Goal: Task Accomplishment & Management: Complete application form

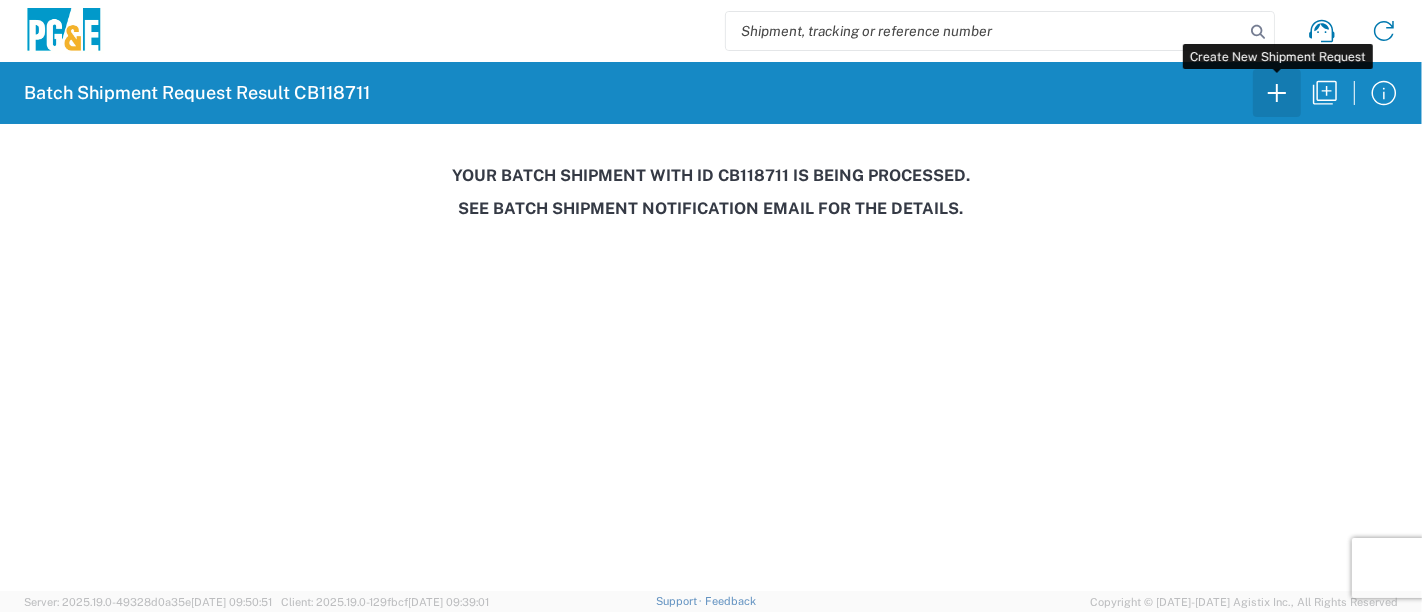
click at [1279, 96] on icon "button" at bounding box center [1277, 93] width 32 height 32
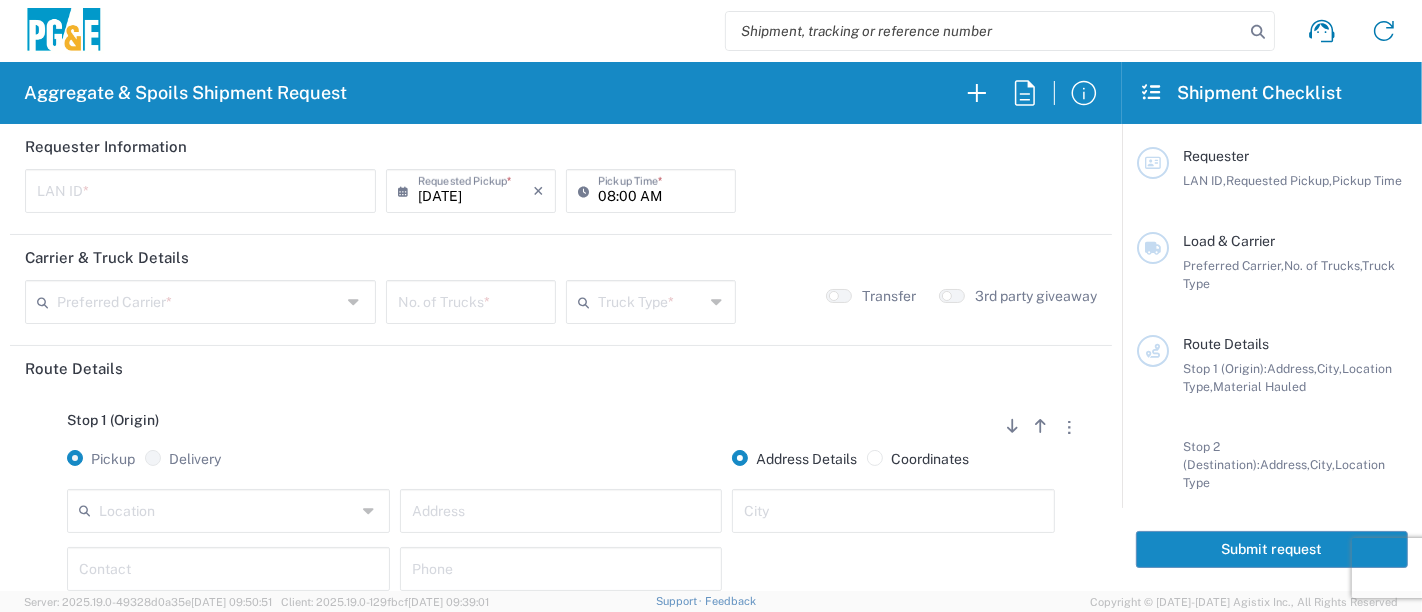
click at [180, 194] on input "text" at bounding box center [200, 189] width 327 height 35
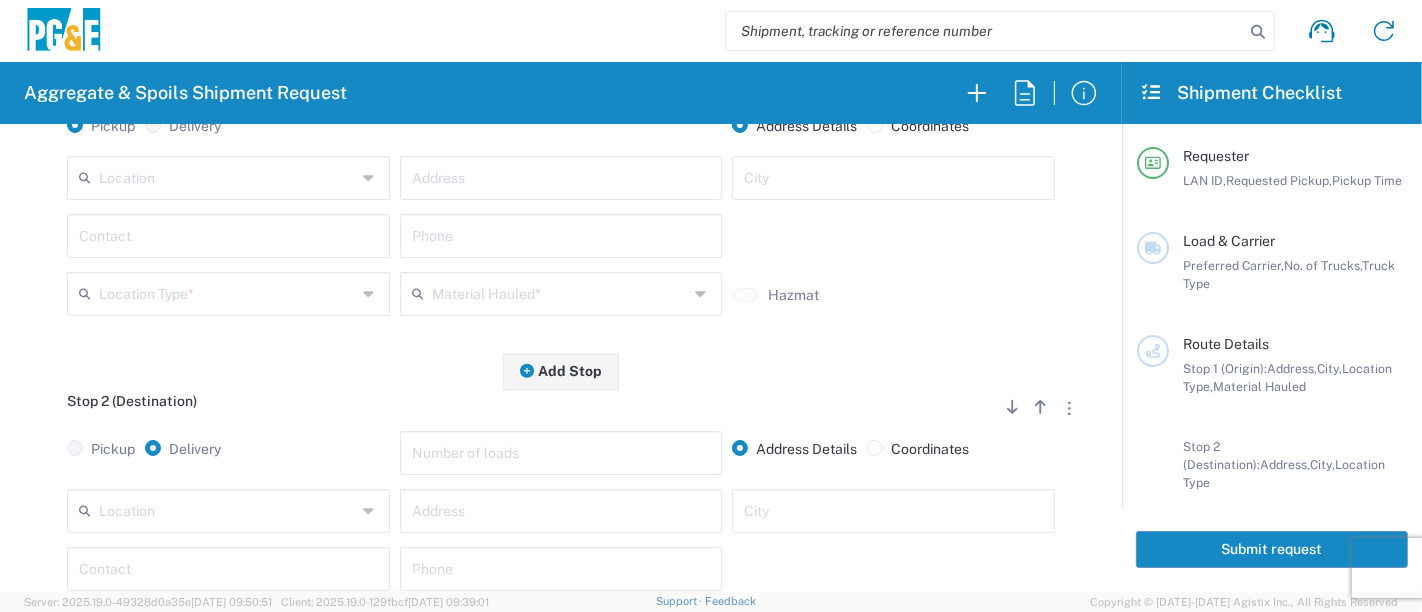
scroll to position [222, 0]
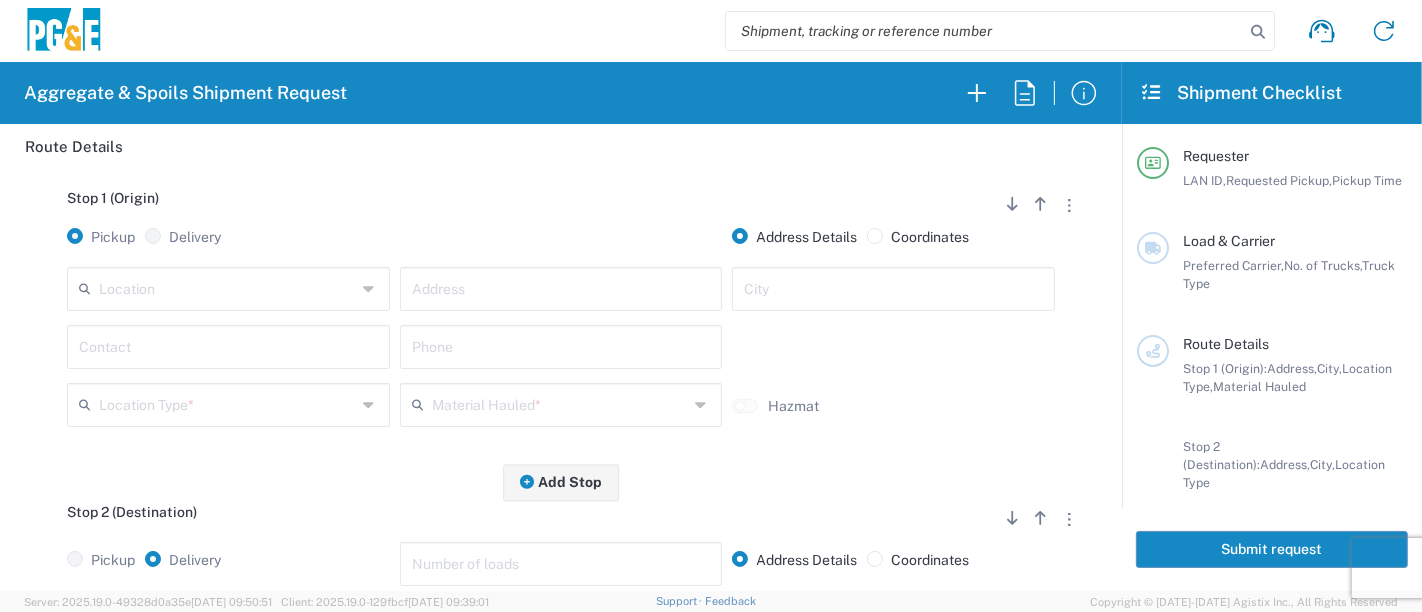
type input "KWWC"
click at [111, 290] on input "text" at bounding box center [227, 287] width 257 height 35
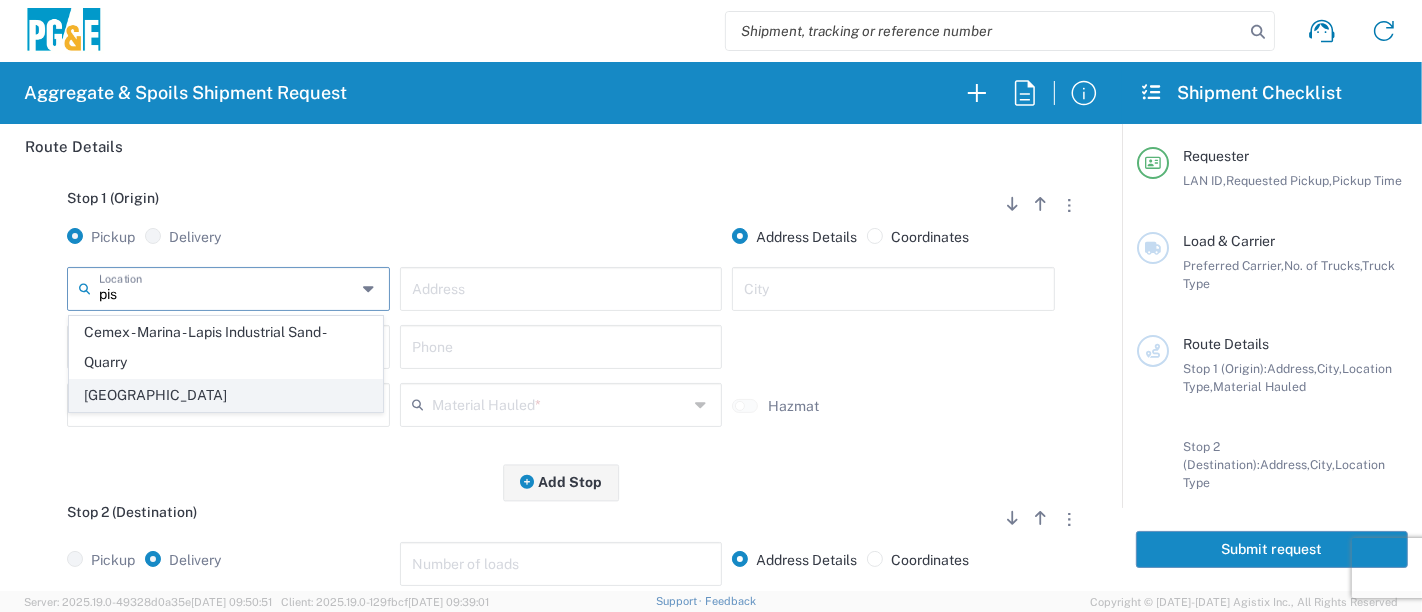
click at [155, 395] on span "[GEOGRAPHIC_DATA]" at bounding box center [226, 395] width 313 height 31
type input "[GEOGRAPHIC_DATA]"
type input "[STREET_ADDRESS]"
type input "[GEOGRAPHIC_DATA]"
type input "Business No Loading Dock"
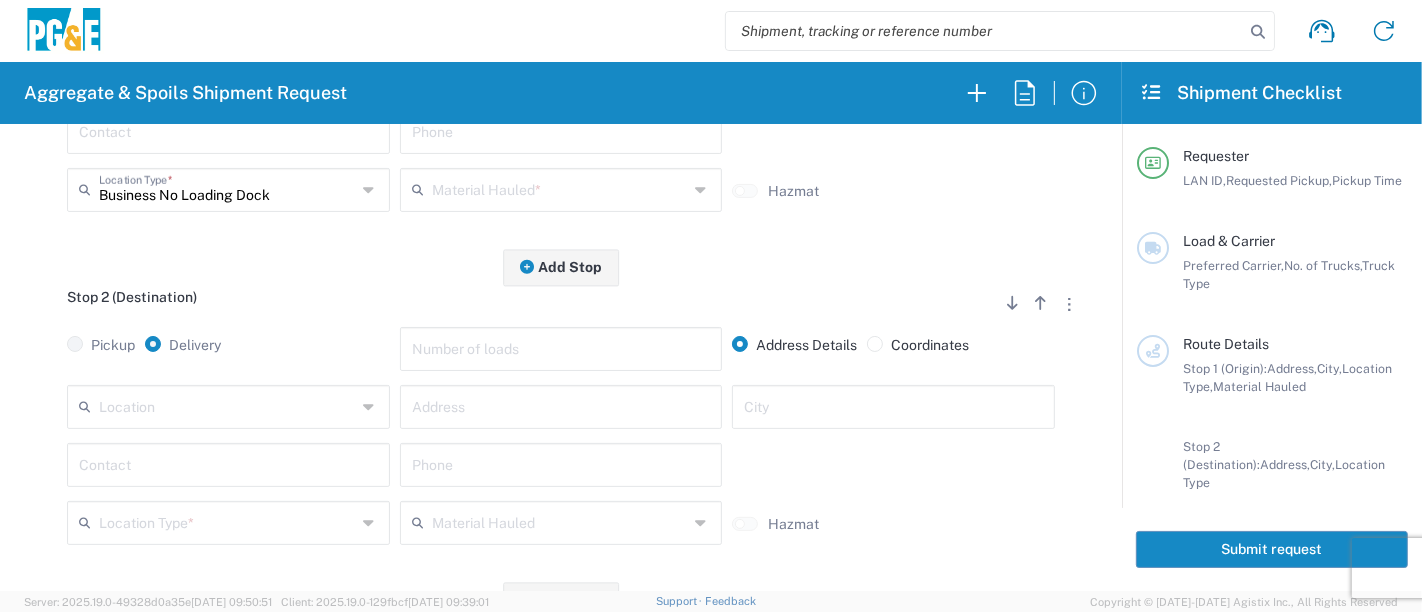
scroll to position [444, 0]
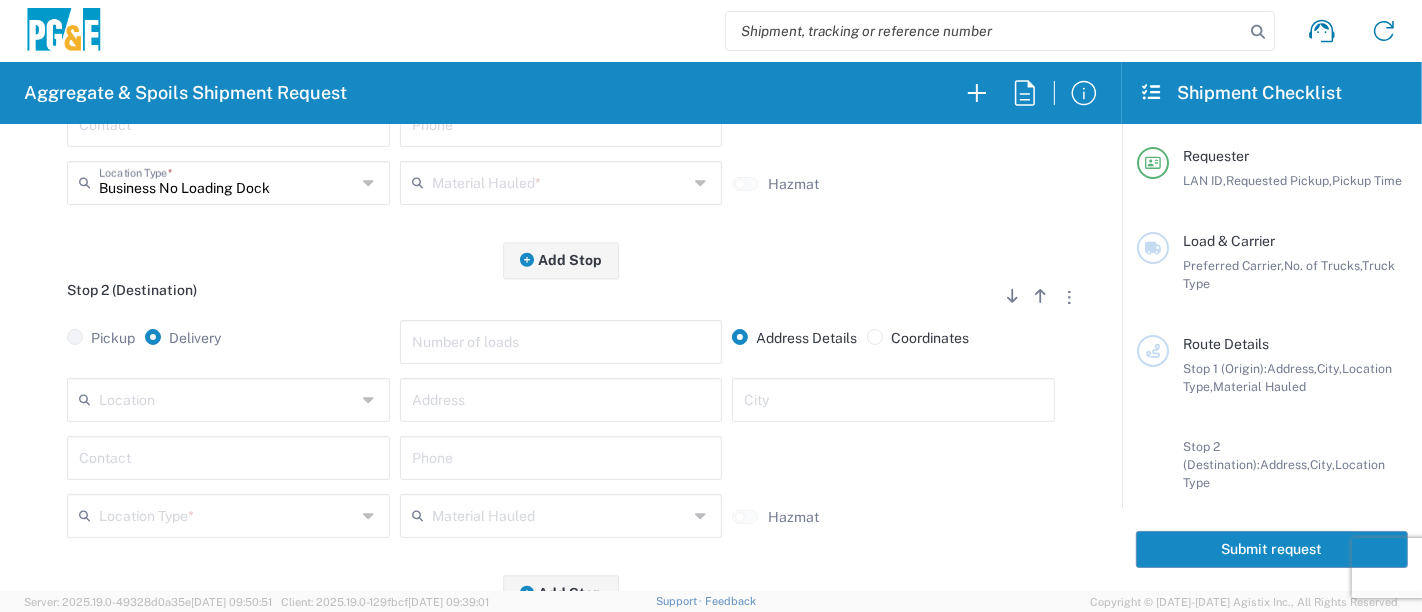
click at [131, 398] on input "text" at bounding box center [227, 398] width 257 height 35
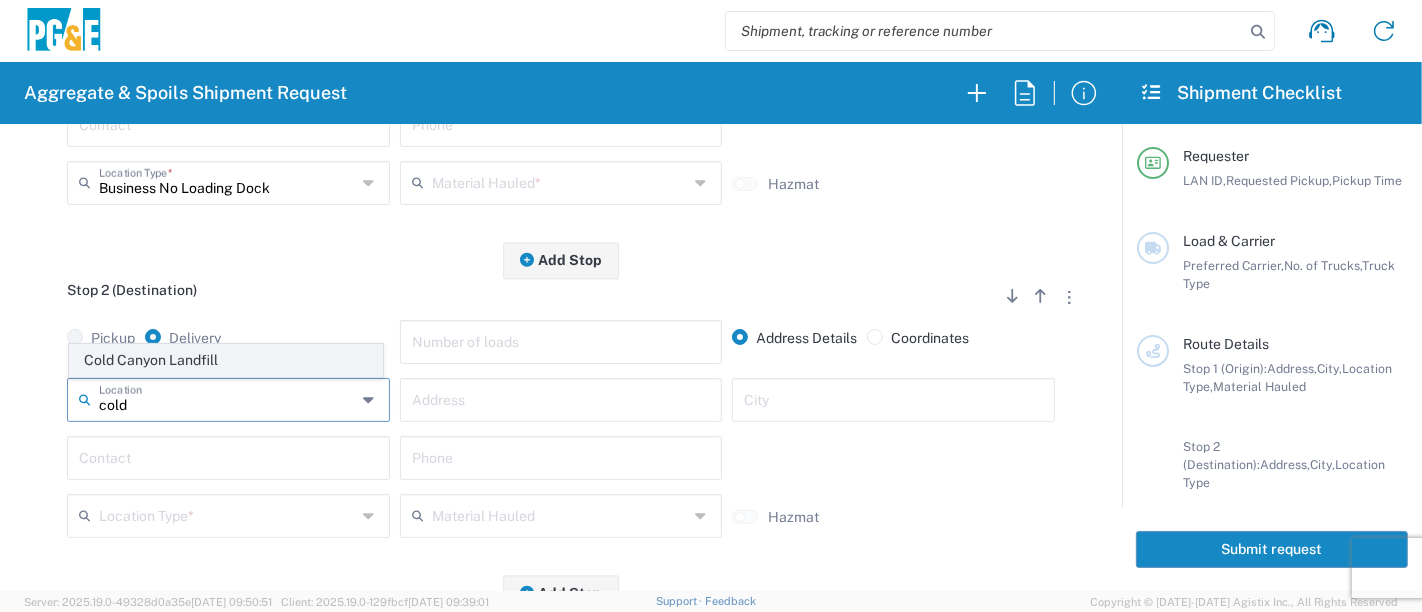
click at [161, 364] on span "Cold Canyon Landfill" at bounding box center [226, 360] width 313 height 31
type input "Cold Canyon Landfill"
type input "[STREET_ADDRESS][PERSON_NAME]"
type input "[GEOGRAPHIC_DATA][PERSON_NAME]"
type input "Landfill"
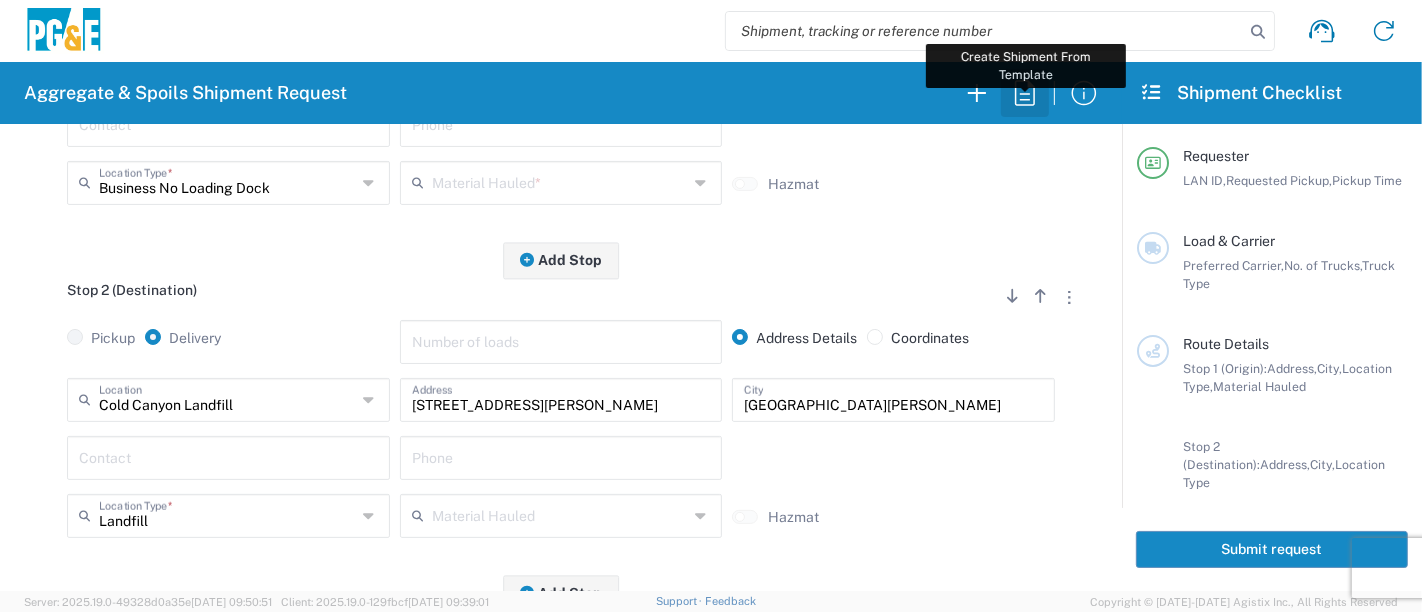
click at [1030, 89] on icon "button" at bounding box center [1025, 93] width 32 height 32
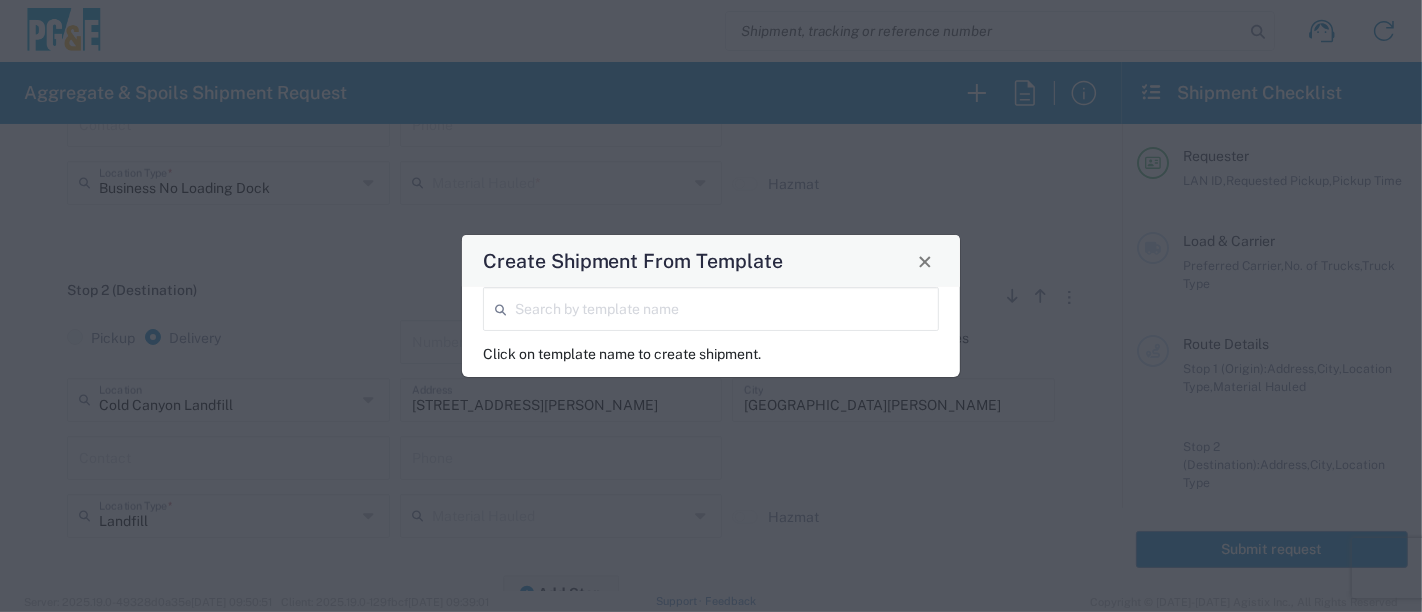
click at [820, 315] on input "search" at bounding box center [721, 307] width 412 height 35
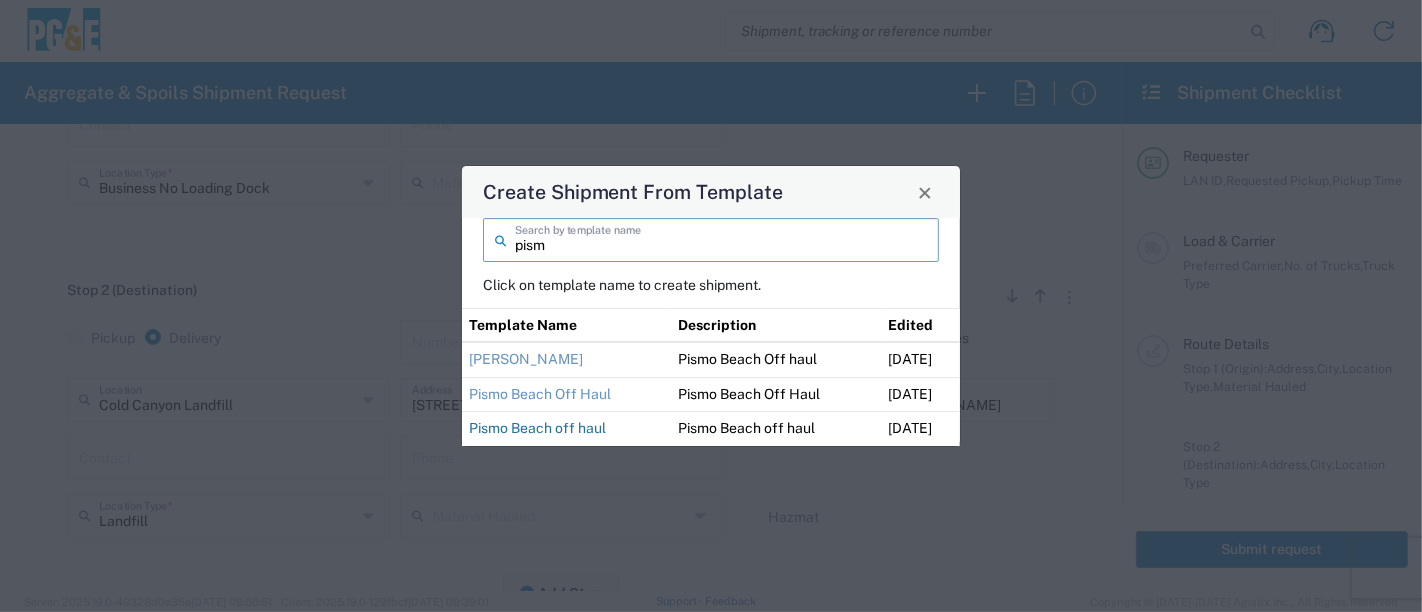
type input "pism"
click at [582, 429] on link "Pismo Beach off haul" at bounding box center [537, 428] width 137 height 16
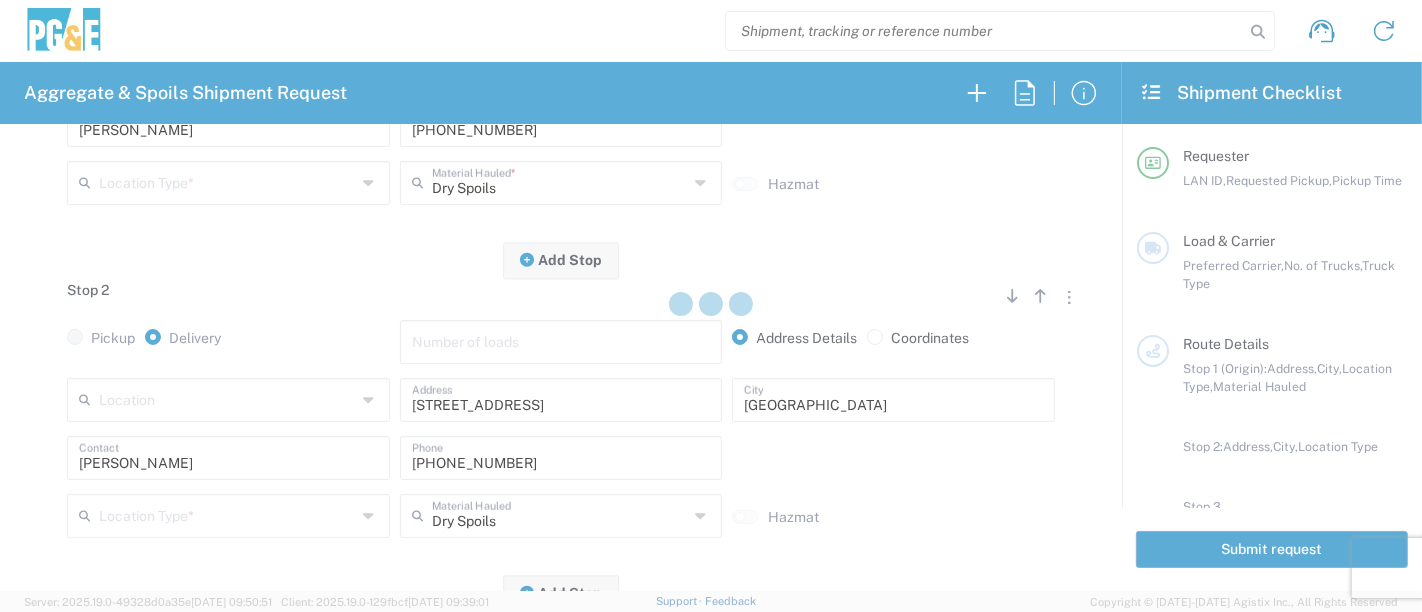
type input "R9S1"
type input "04:00 AM"
type input "[PERSON_NAME] Tanks Inc"
type input "20 Yard Dump Truck"
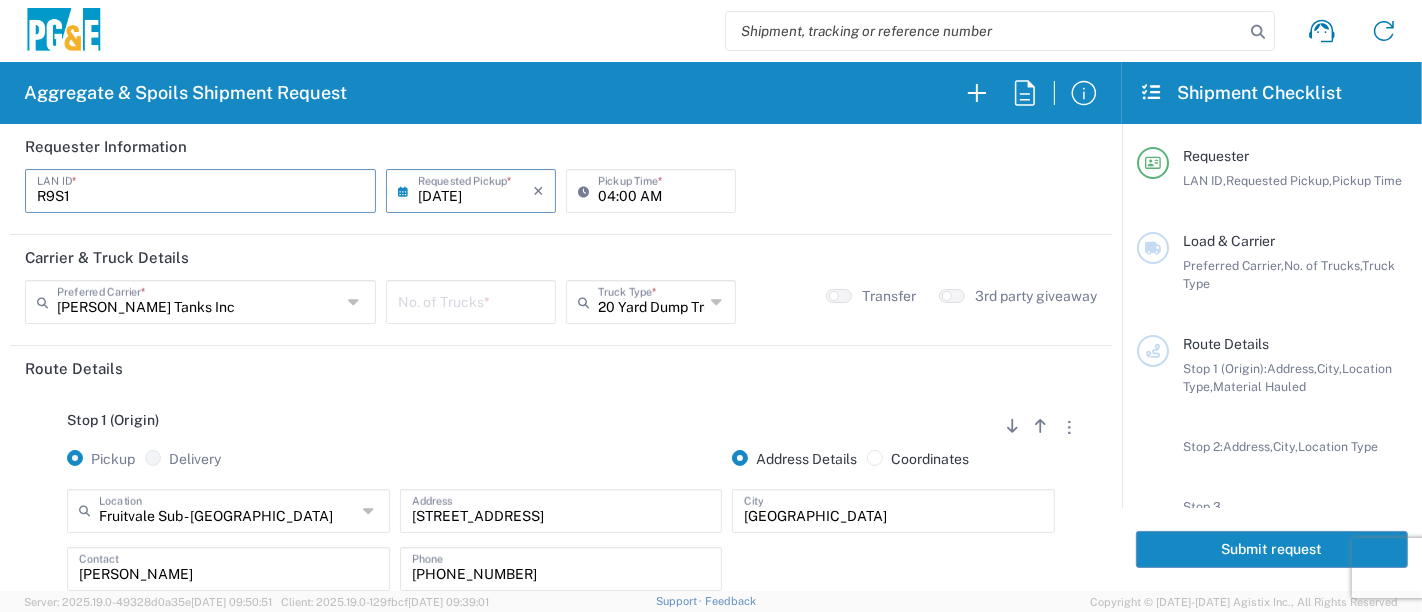
drag, startPoint x: 79, startPoint y: 201, endPoint x: 0, endPoint y: 178, distance: 82.3
click at [0, 178] on form "Requester Information R9S1 LAN ID * [DATE] × Requested Pickup * Cancel Apply 04…" at bounding box center [561, 357] width 1122 height 467
type input "KWWC"
click at [599, 194] on input "04:00 AM" at bounding box center [661, 189] width 126 height 35
click at [231, 301] on input "text" at bounding box center [199, 300] width 284 height 35
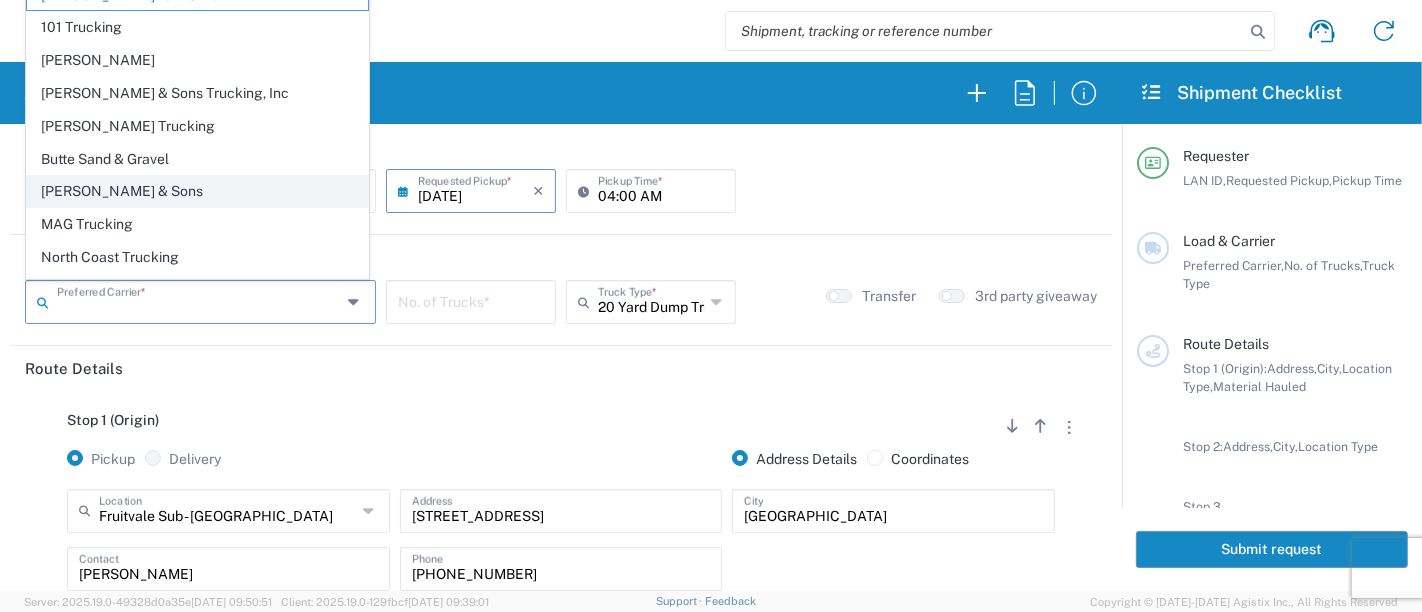
scroll to position [54, 0]
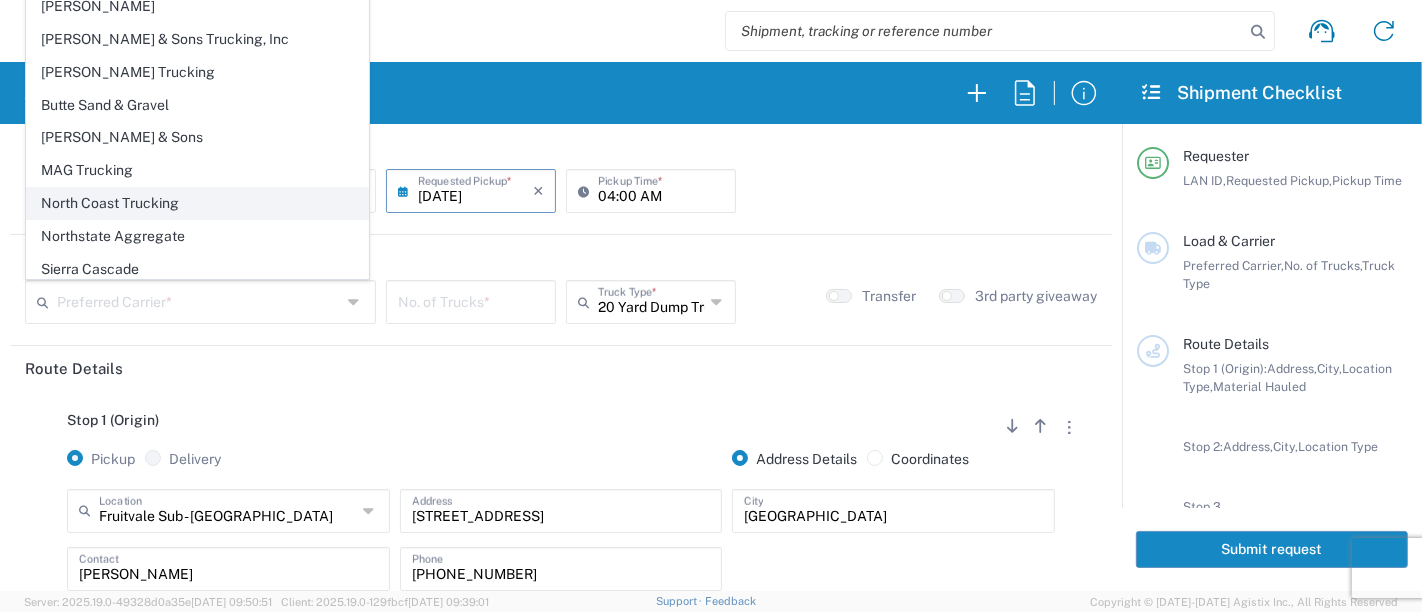
click at [191, 198] on span "North Coast Trucking" at bounding box center [197, 203] width 341 height 31
type input "North Coast Trucking"
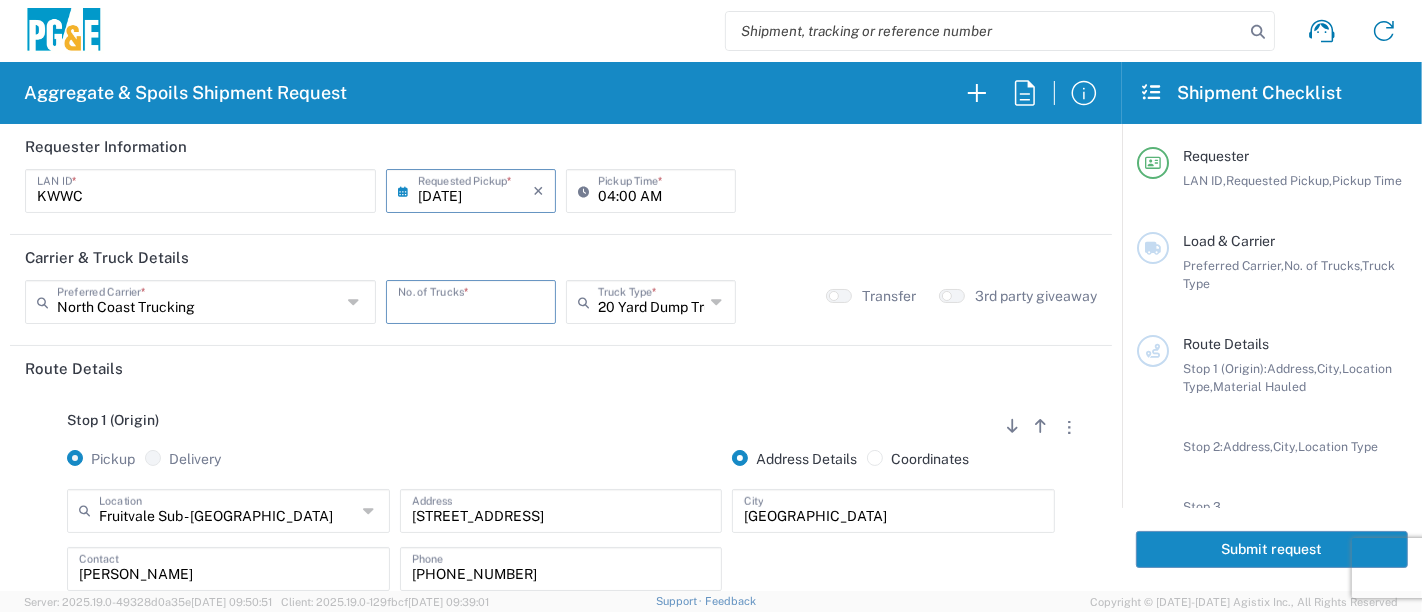
click at [405, 307] on input "number" at bounding box center [471, 300] width 146 height 35
type input "3"
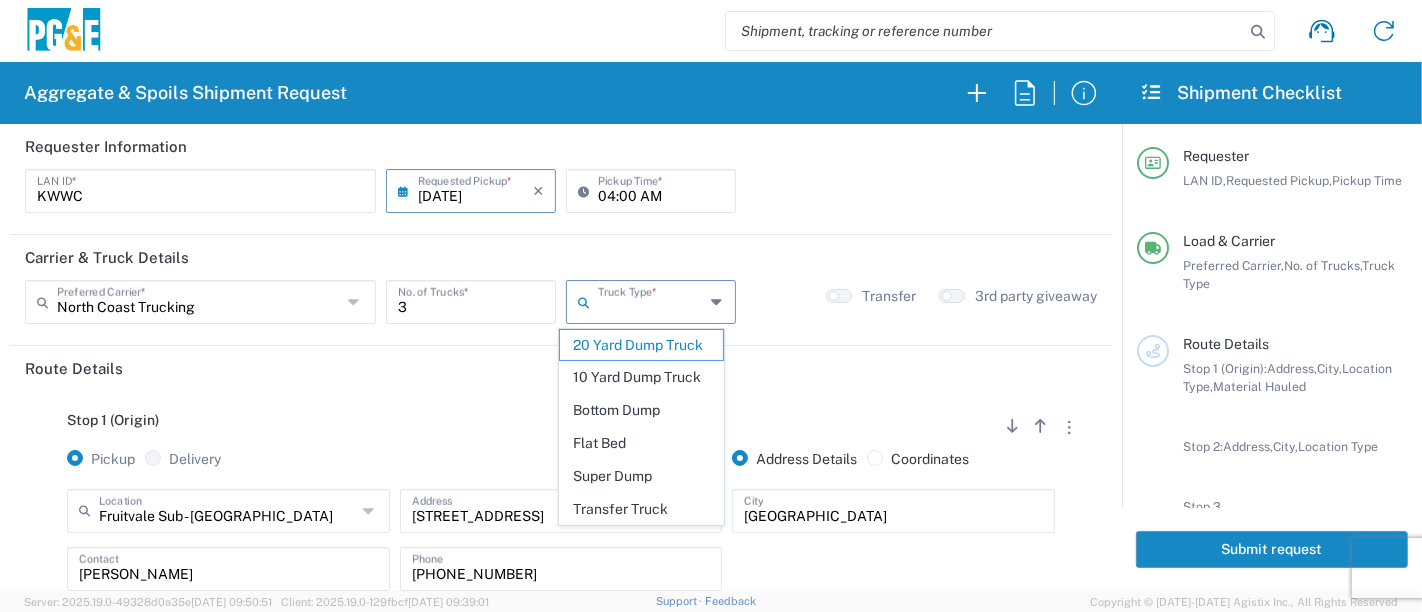
click at [674, 298] on input "text" at bounding box center [651, 300] width 107 height 35
click at [660, 467] on span "Super Dump" at bounding box center [642, 476] width 164 height 31
type input "Super Dump"
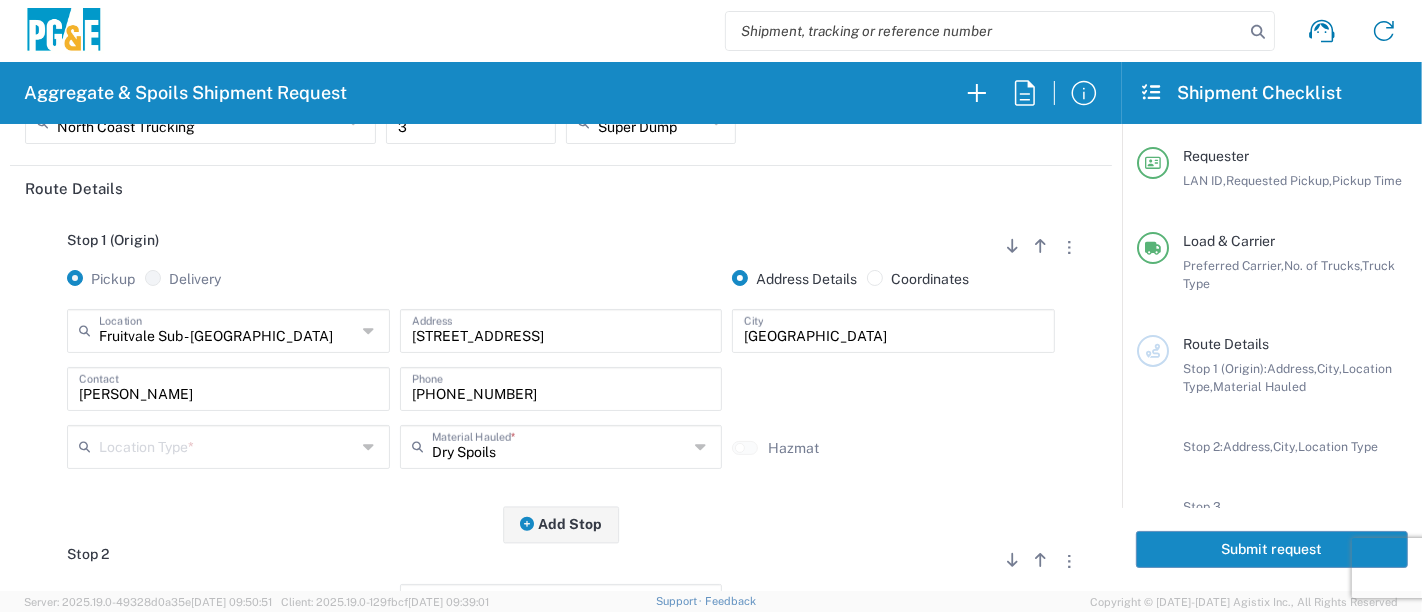
scroll to position [222, 0]
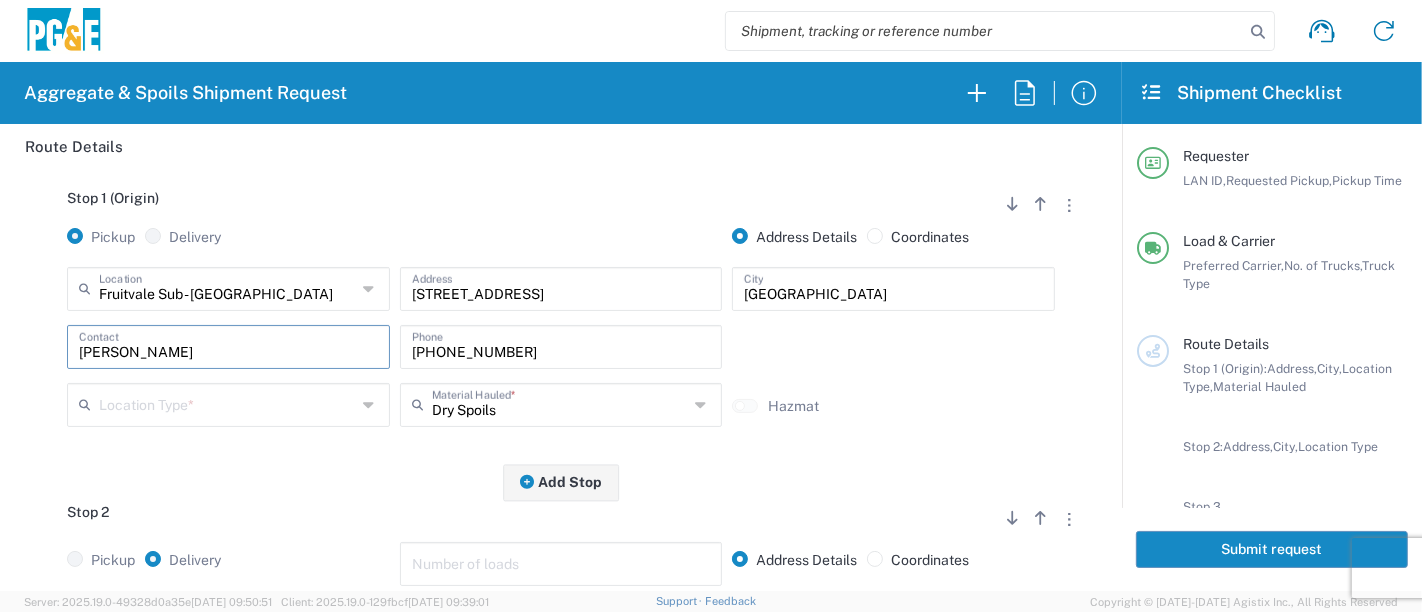
click at [0, 321] on form "Requester Information KWWC LAN ID * [DATE] × Requested Pickup * Cancel Apply 04…" at bounding box center [561, 357] width 1122 height 467
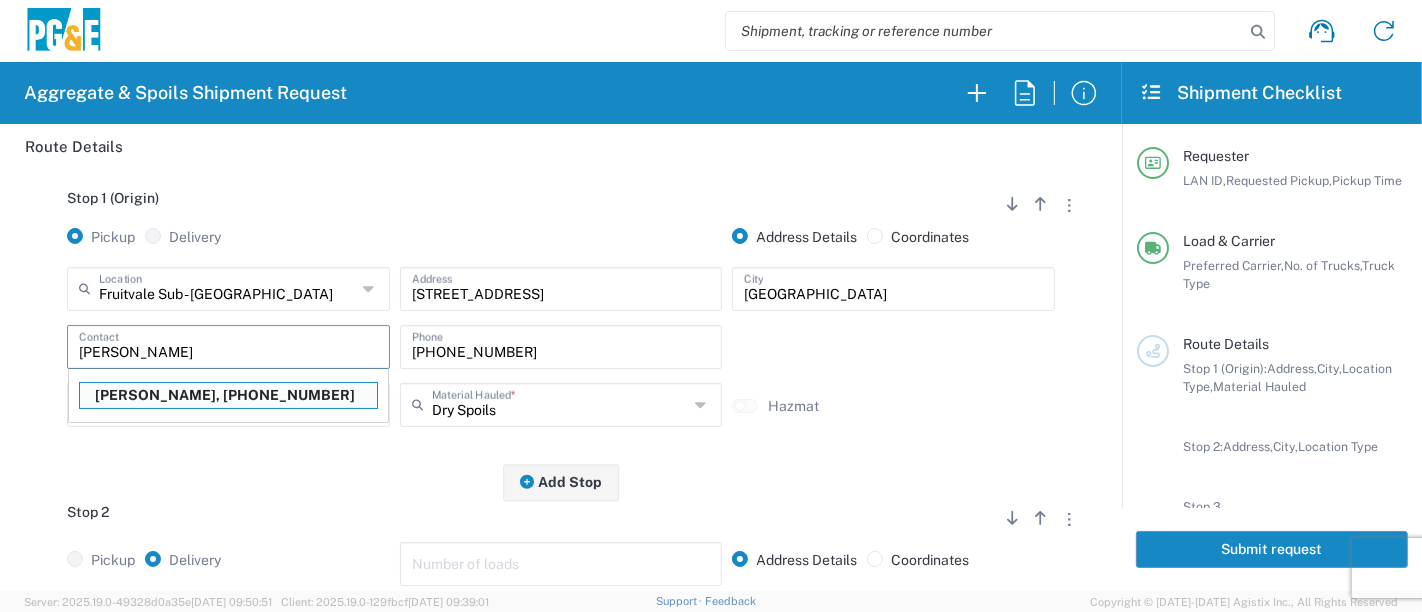
click at [157, 390] on p "[PERSON_NAME], [PHONE_NUMBER]" at bounding box center [228, 395] width 297 height 25
type input "[PERSON_NAME]"
type input "[PHONE_NUMBER]"
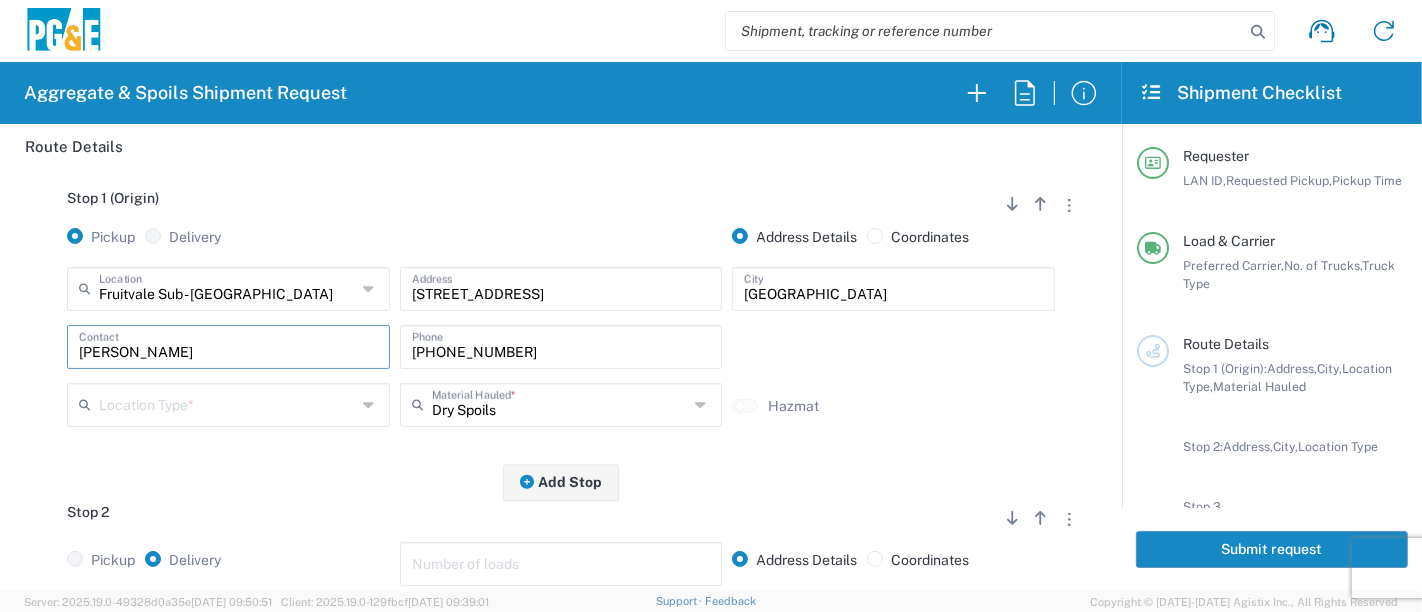
scroll to position [333, 0]
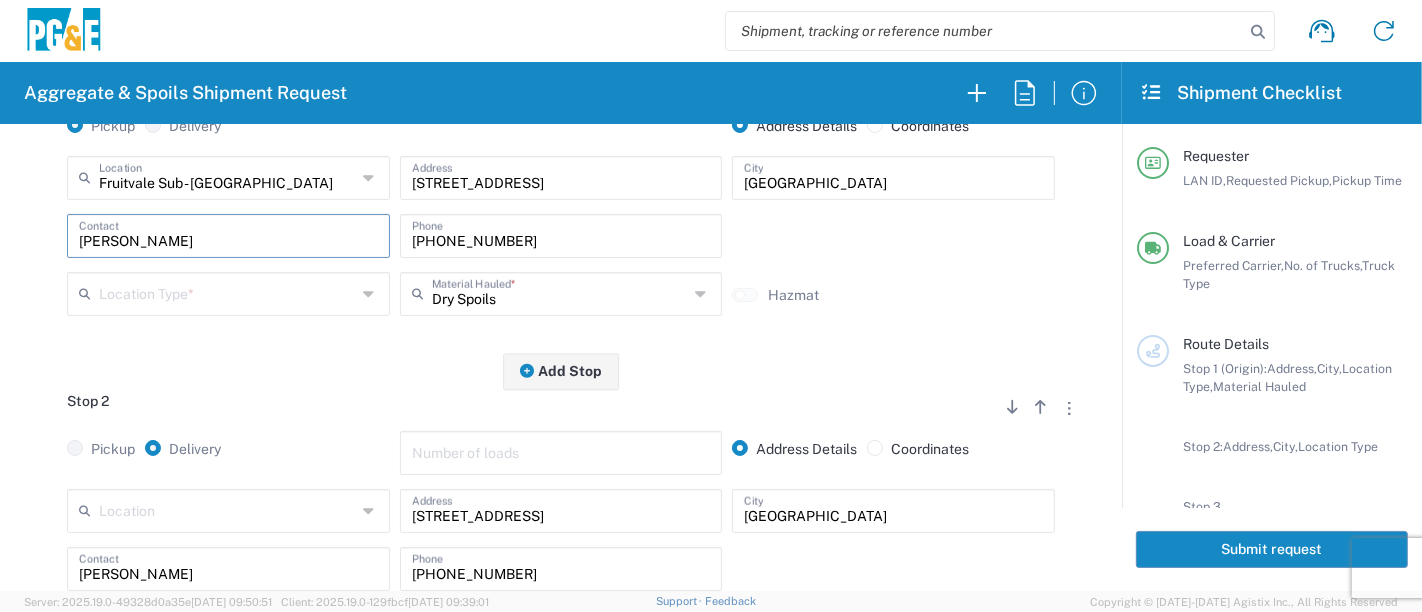
click at [301, 298] on input "text" at bounding box center [227, 292] width 257 height 35
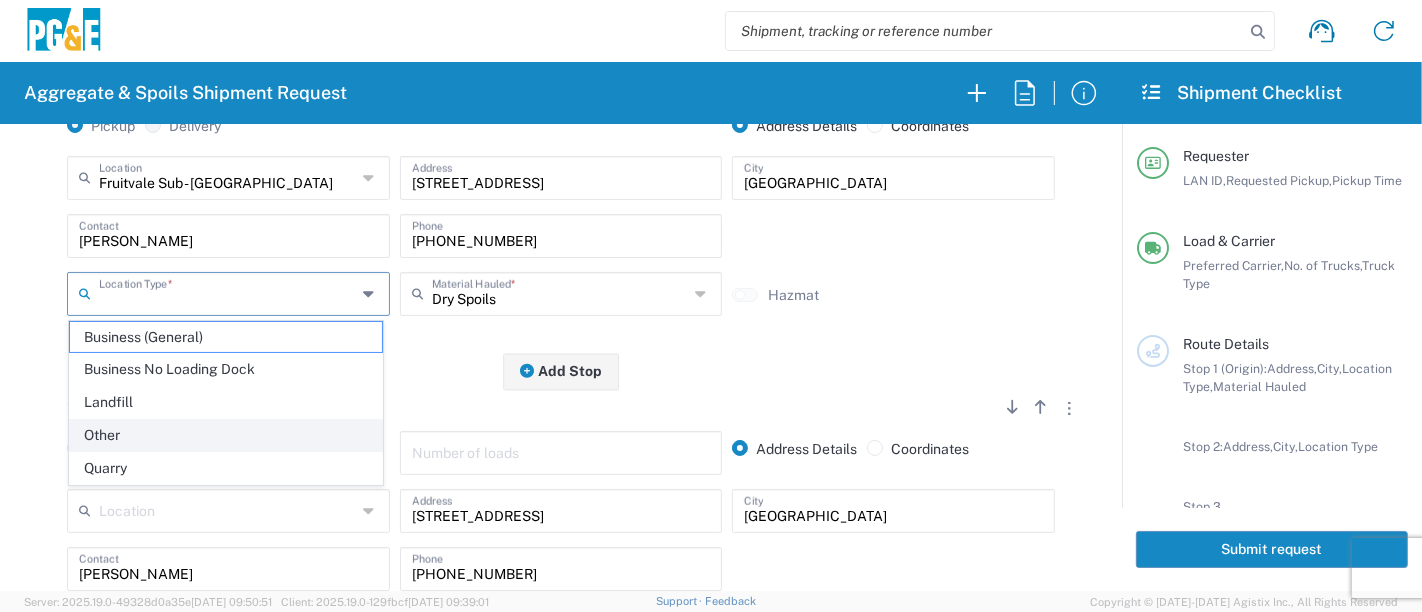
click at [230, 444] on span "Other" at bounding box center [226, 435] width 313 height 31
type input "Other"
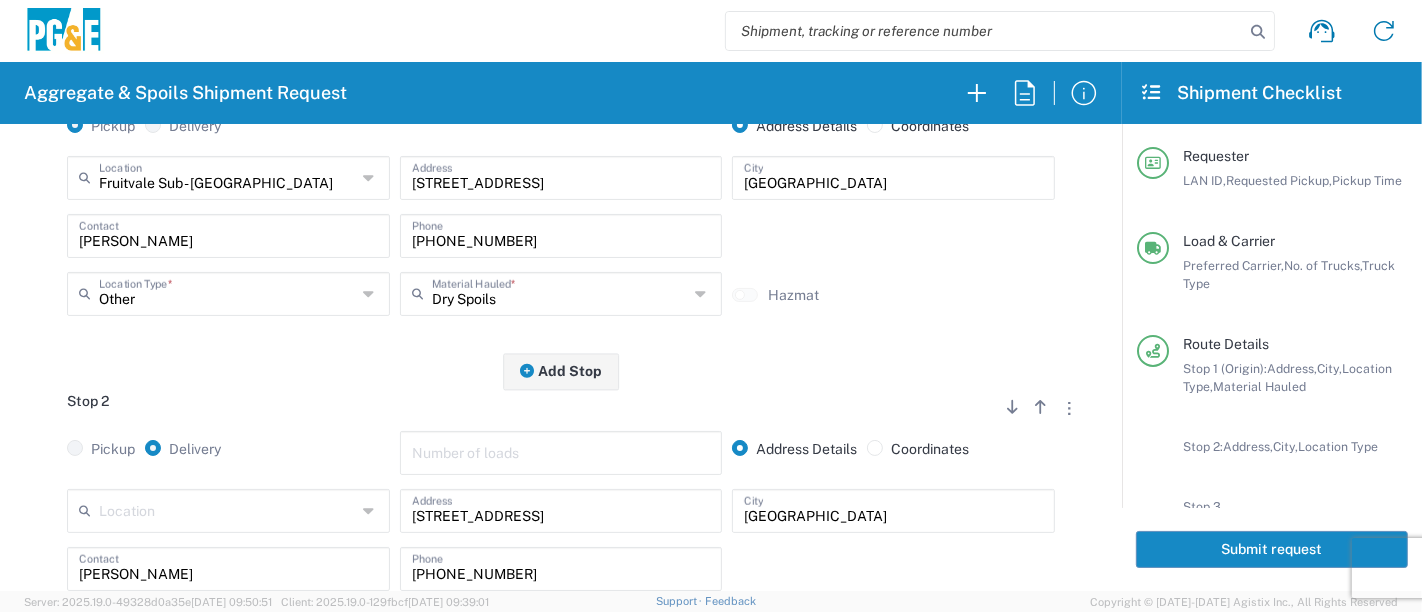
scroll to position [444, 0]
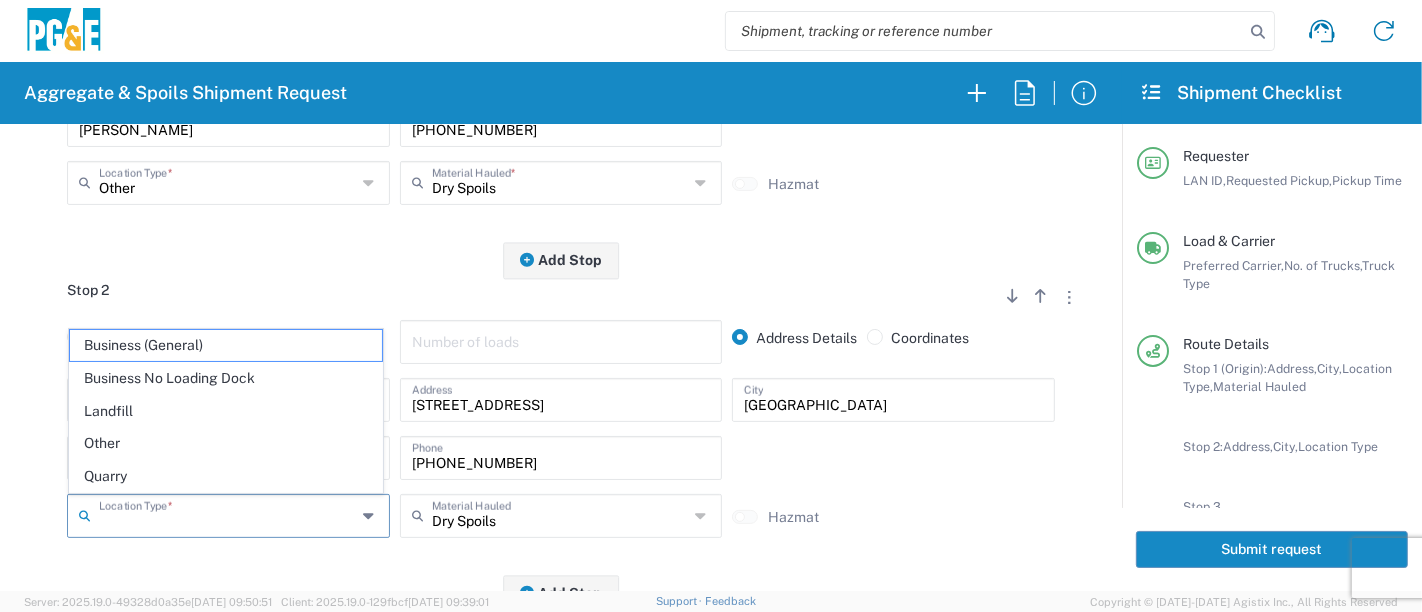
click at [213, 516] on input "text" at bounding box center [227, 514] width 257 height 35
click at [195, 437] on span "Other" at bounding box center [226, 443] width 313 height 31
type input "Other"
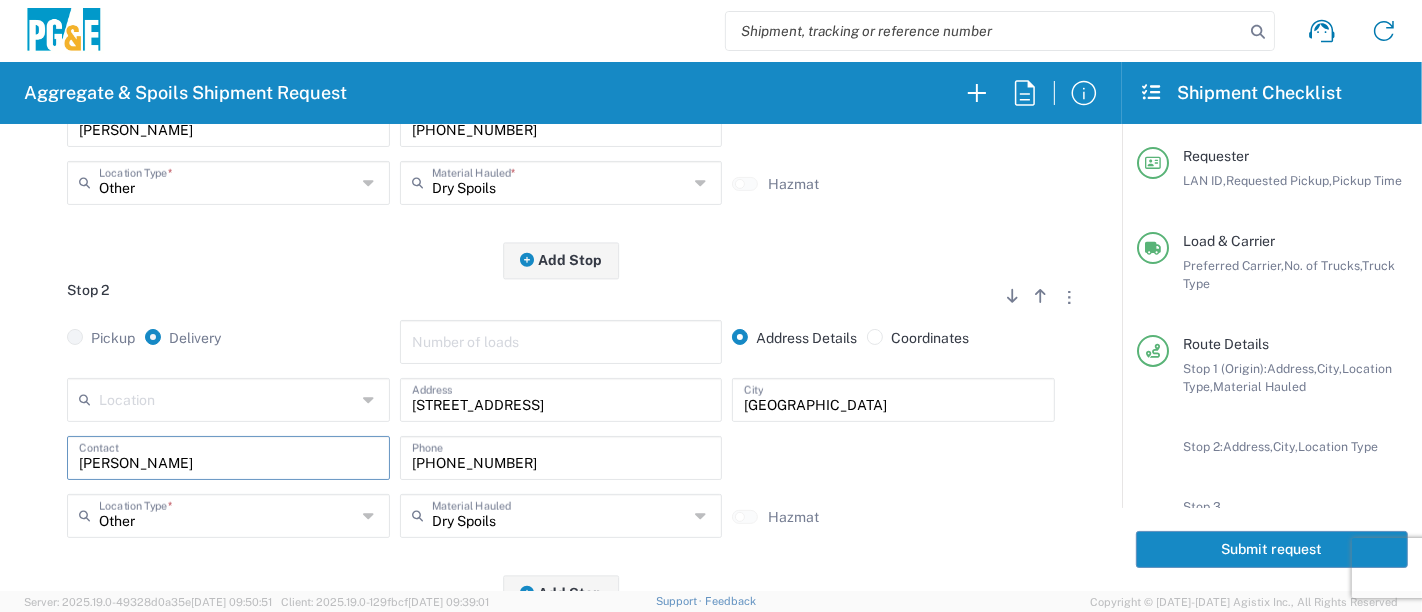
drag, startPoint x: 153, startPoint y: 461, endPoint x: 0, endPoint y: 464, distance: 153.0
click at [0, 462] on form "Requester Information KWWC LAN ID * [DATE] × Requested Pickup * Cancel Apply 04…" at bounding box center [561, 357] width 1122 height 467
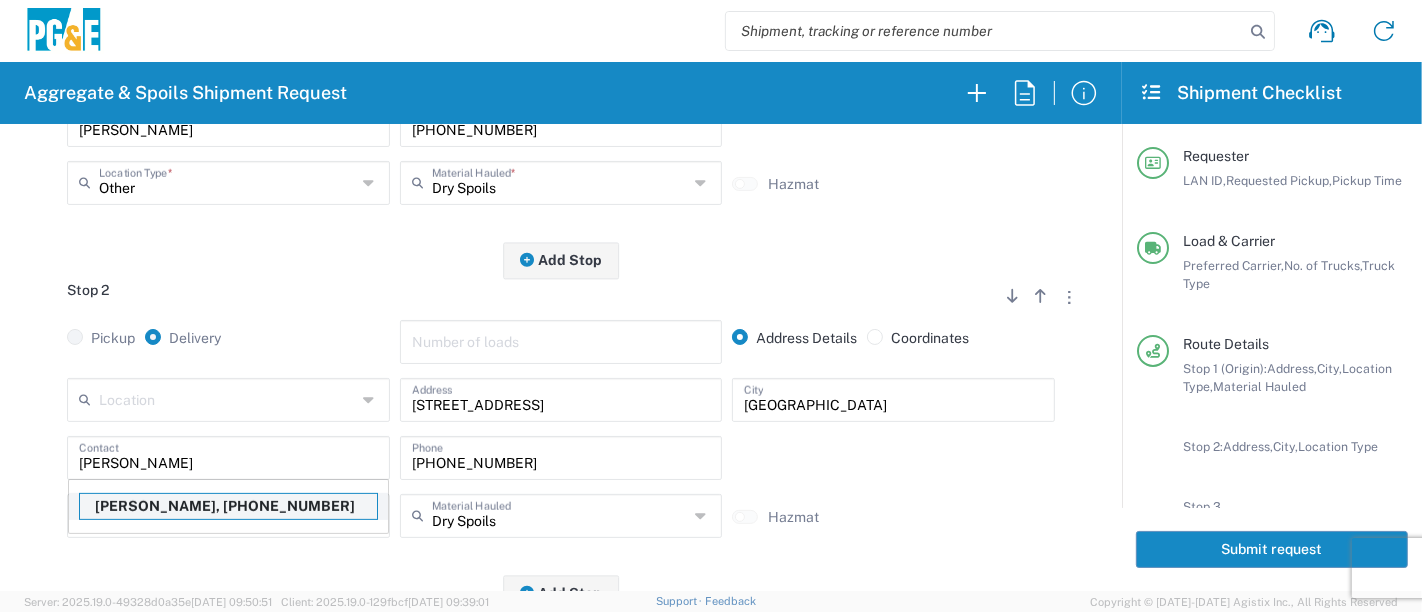
click at [240, 510] on p "[PERSON_NAME], [PHONE_NUMBER]" at bounding box center [228, 506] width 297 height 25
type input "[PERSON_NAME]"
type input "[PHONE_NUMBER]"
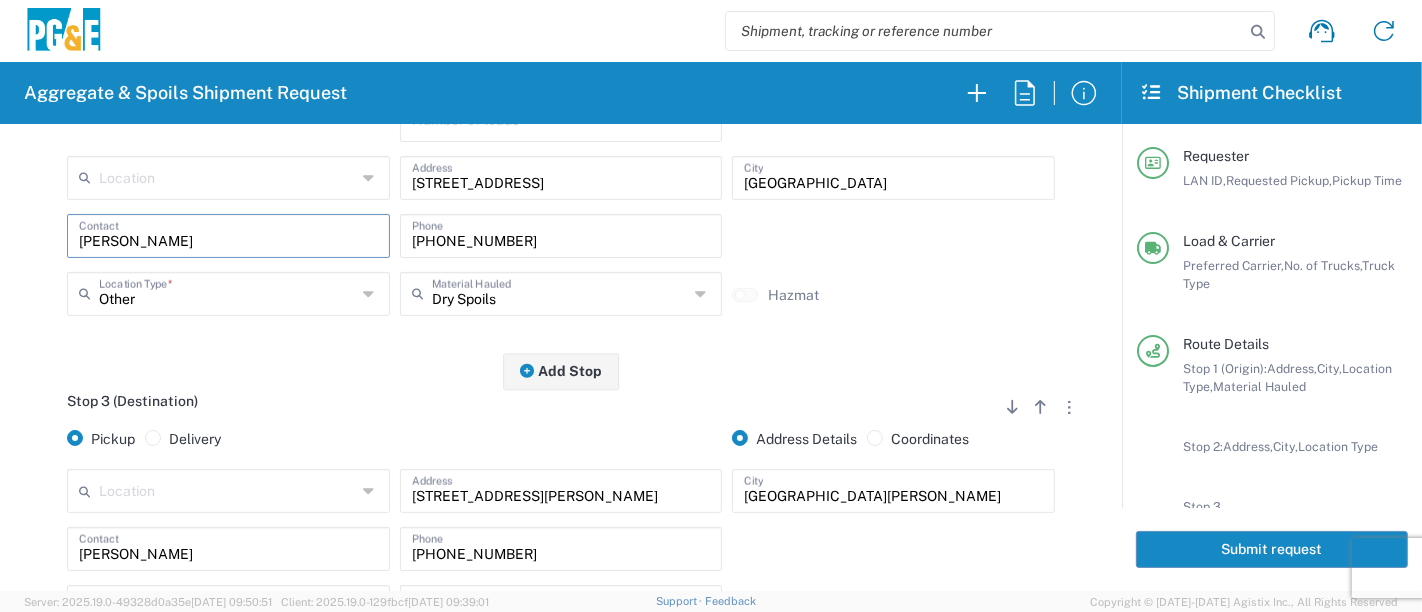
scroll to position [777, 0]
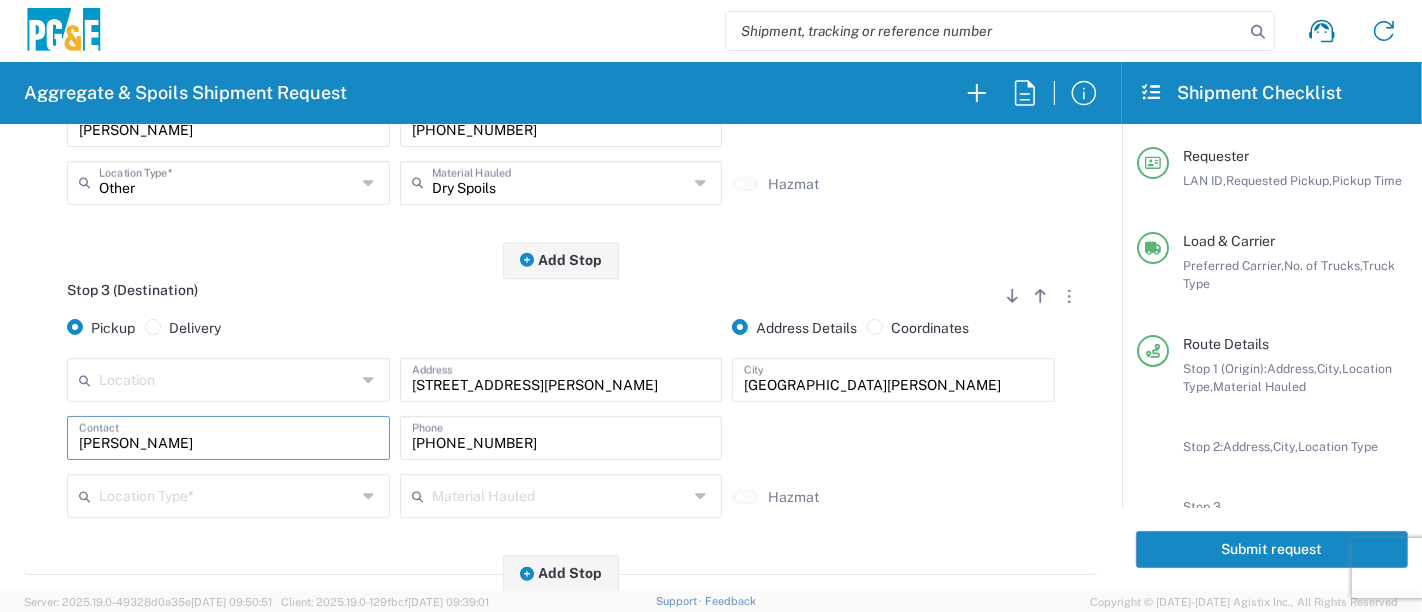
drag, startPoint x: 208, startPoint y: 437, endPoint x: 0, endPoint y: 444, distance: 208.1
click at [0, 446] on form "Requester Information KWWC LAN ID * [DATE] × Requested Pickup * Cancel Apply 04…" at bounding box center [561, 357] width 1122 height 467
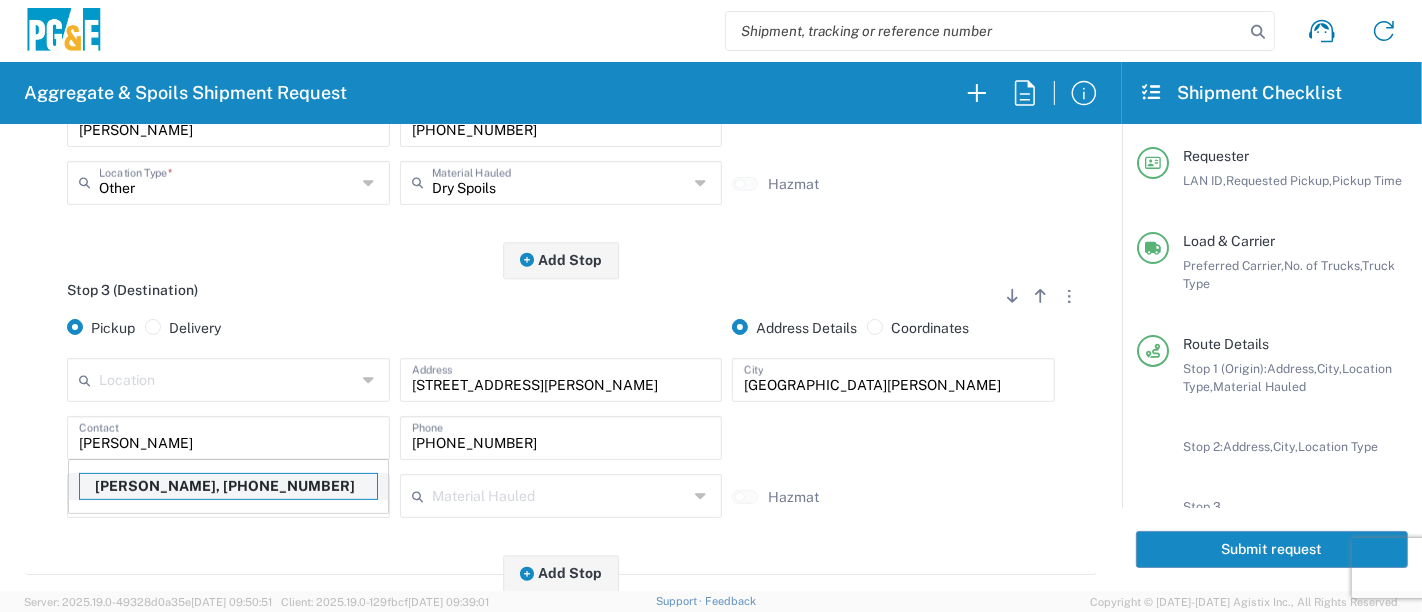
click at [165, 475] on p "[PERSON_NAME], [PHONE_NUMBER]" at bounding box center [228, 486] width 297 height 25
type input "[PERSON_NAME]"
type input "[PHONE_NUMBER]"
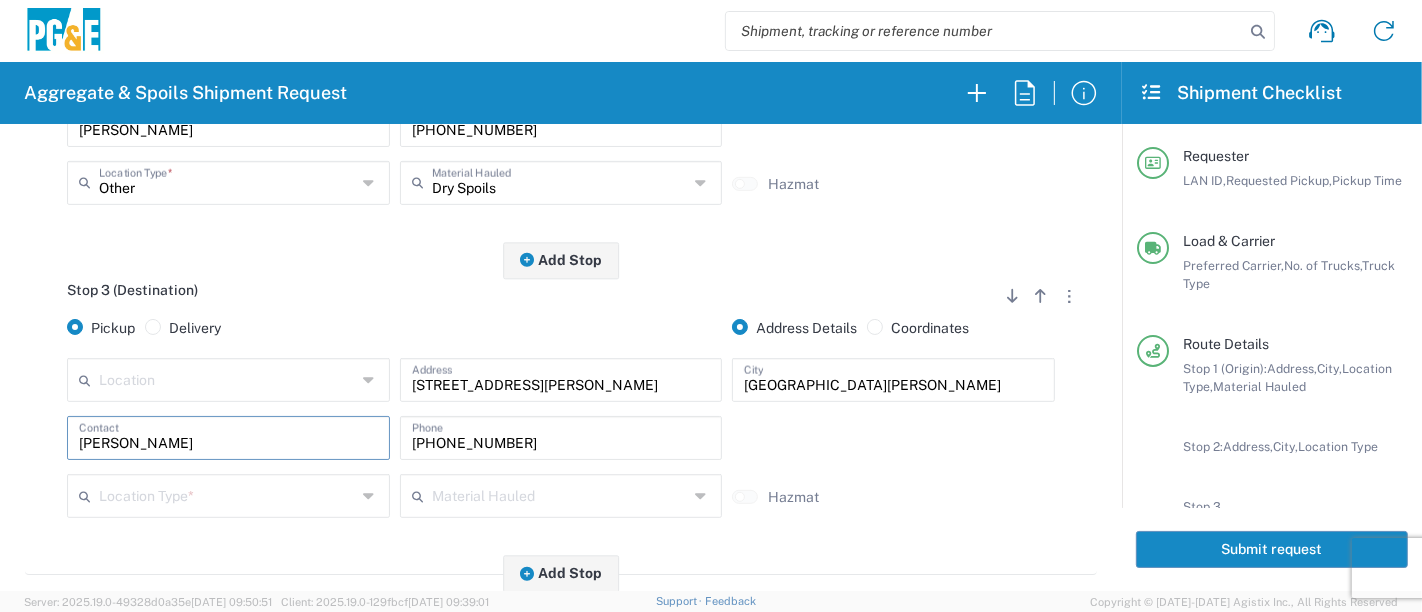
click at [154, 488] on input "text" at bounding box center [227, 494] width 257 height 35
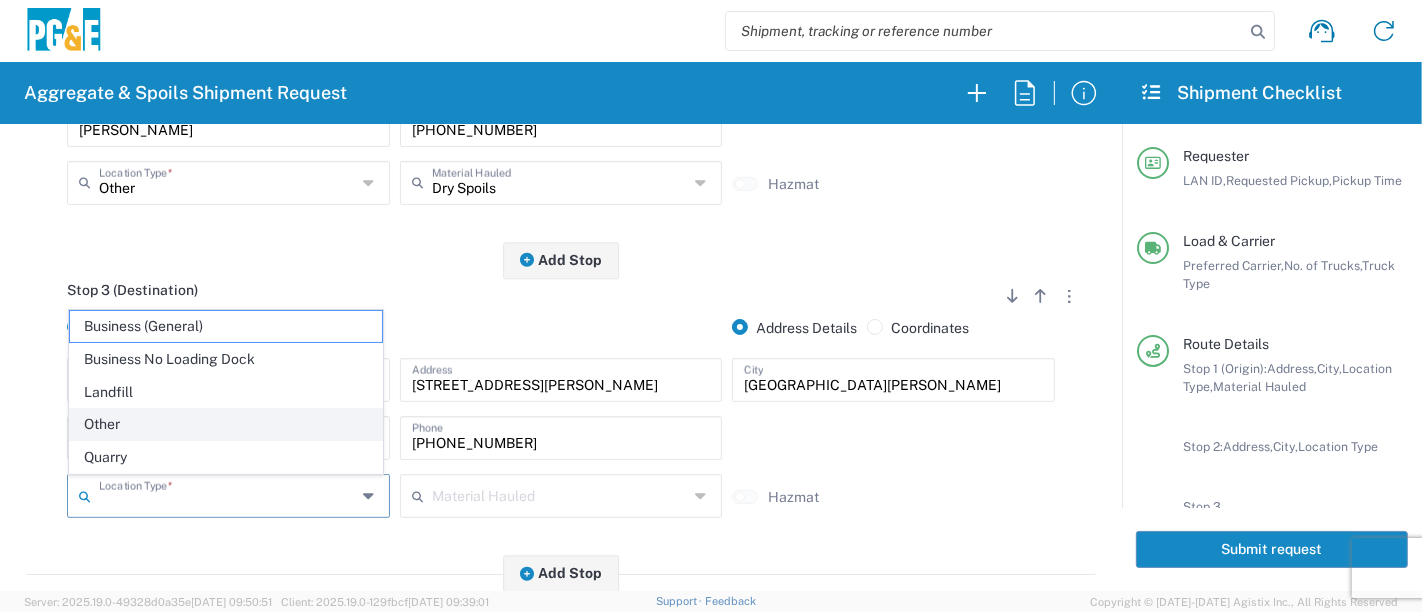
click at [153, 434] on span "Other" at bounding box center [226, 424] width 313 height 31
type input "Other"
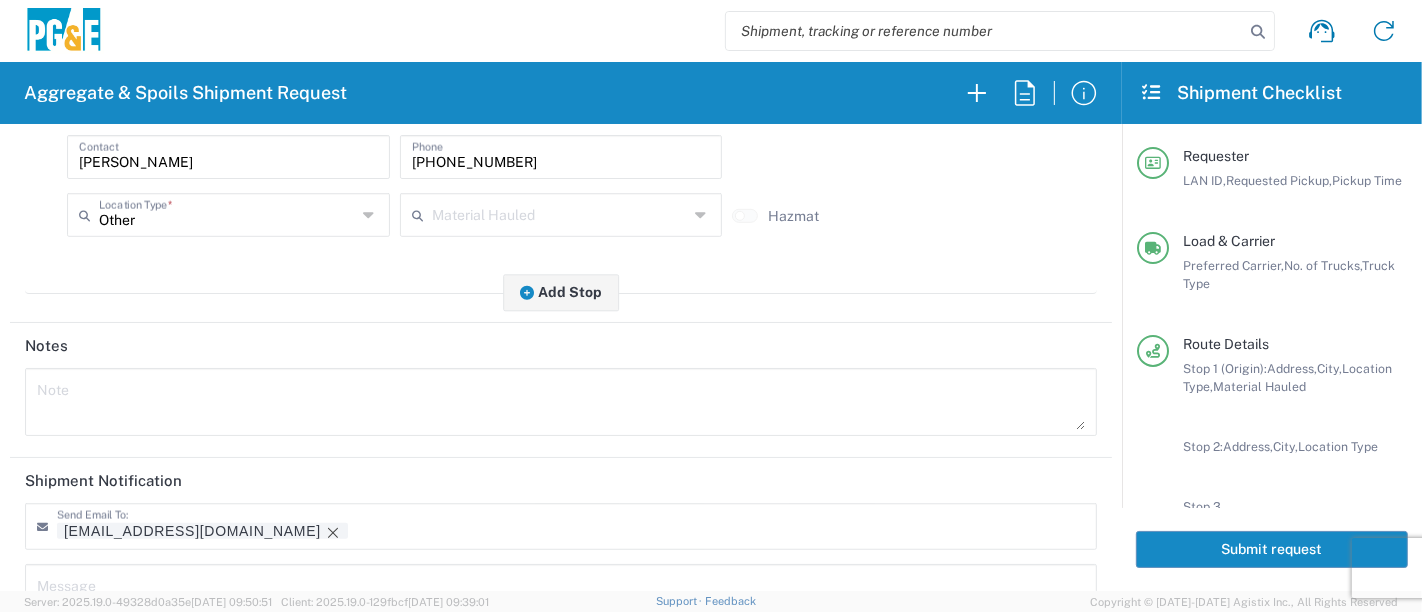
scroll to position [1111, 0]
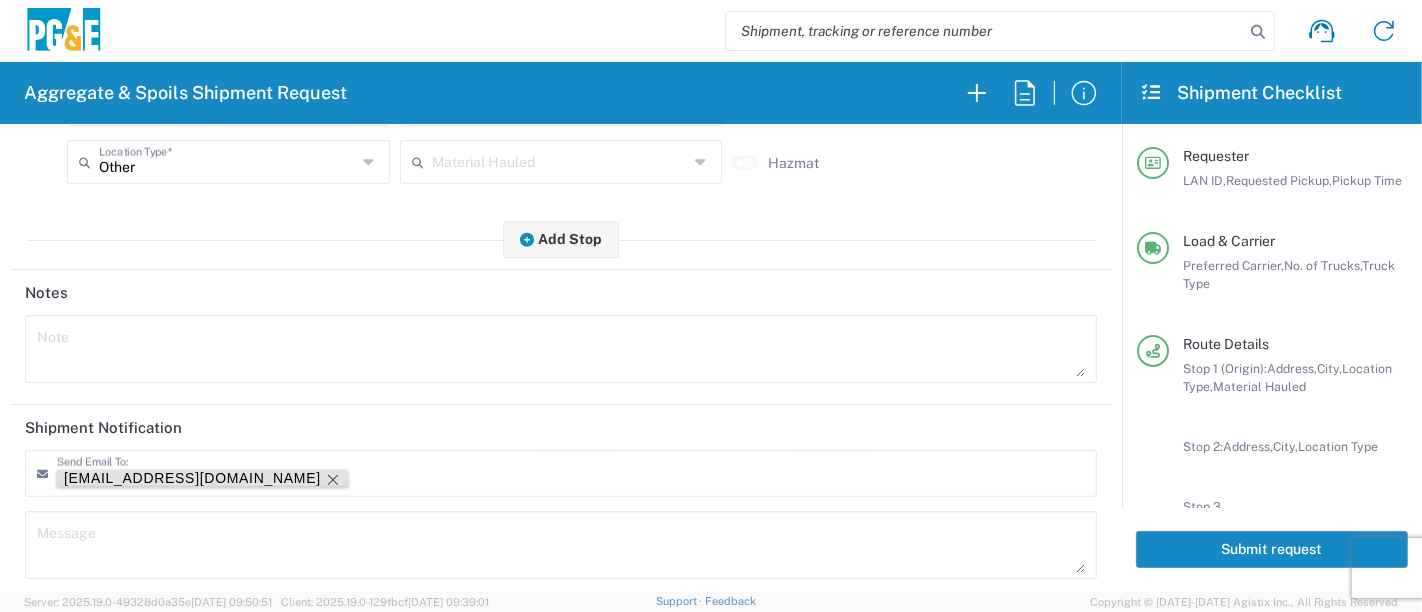
click at [325, 477] on icon "Remove tag" at bounding box center [333, 480] width 16 height 16
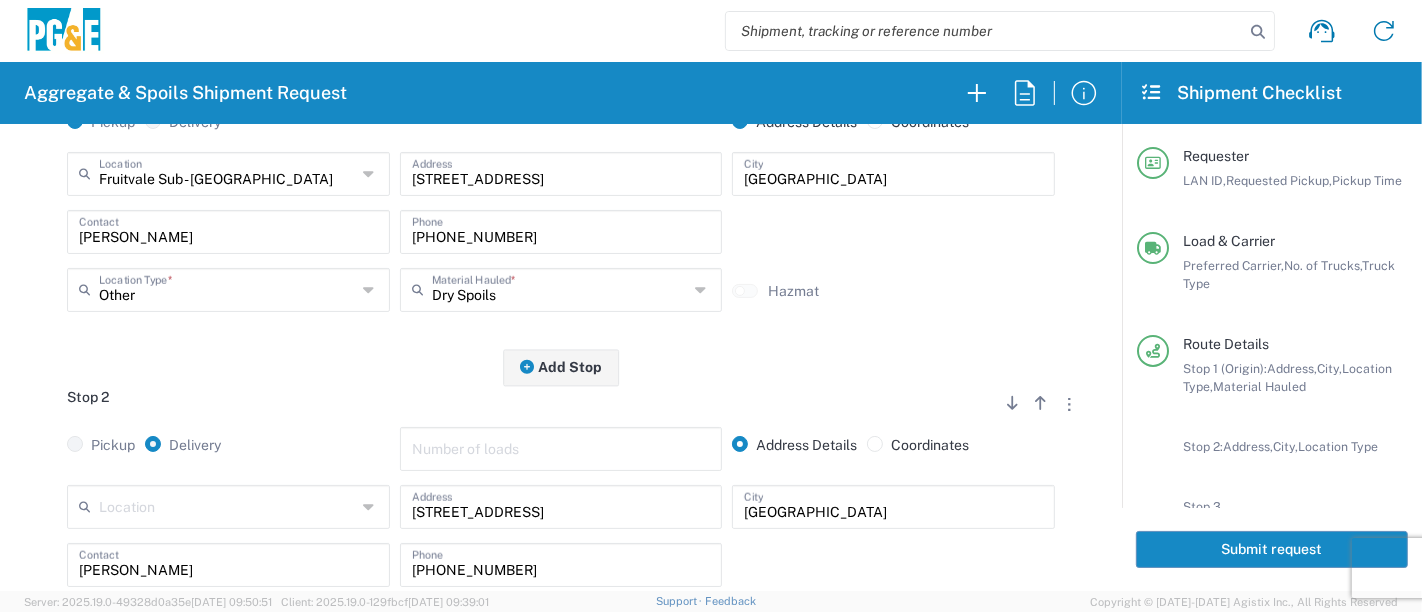
scroll to position [0, 0]
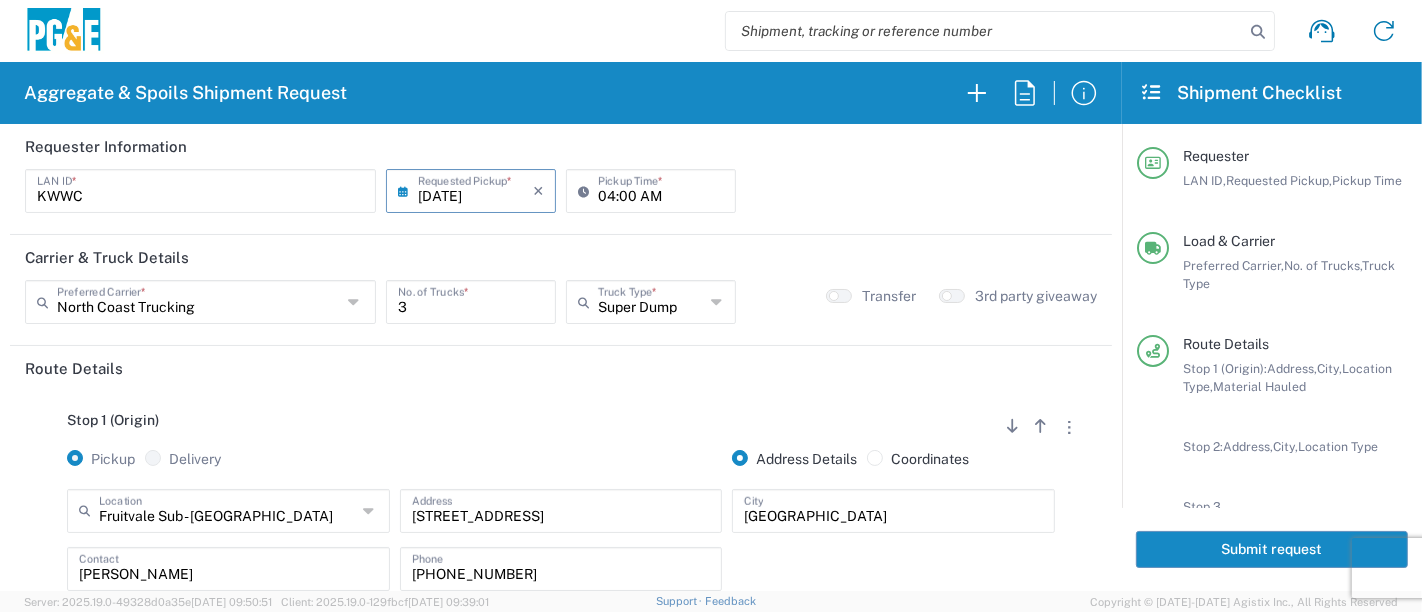
click at [1199, 549] on button "Submit request" at bounding box center [1272, 549] width 272 height 37
